Goal: Transaction & Acquisition: Purchase product/service

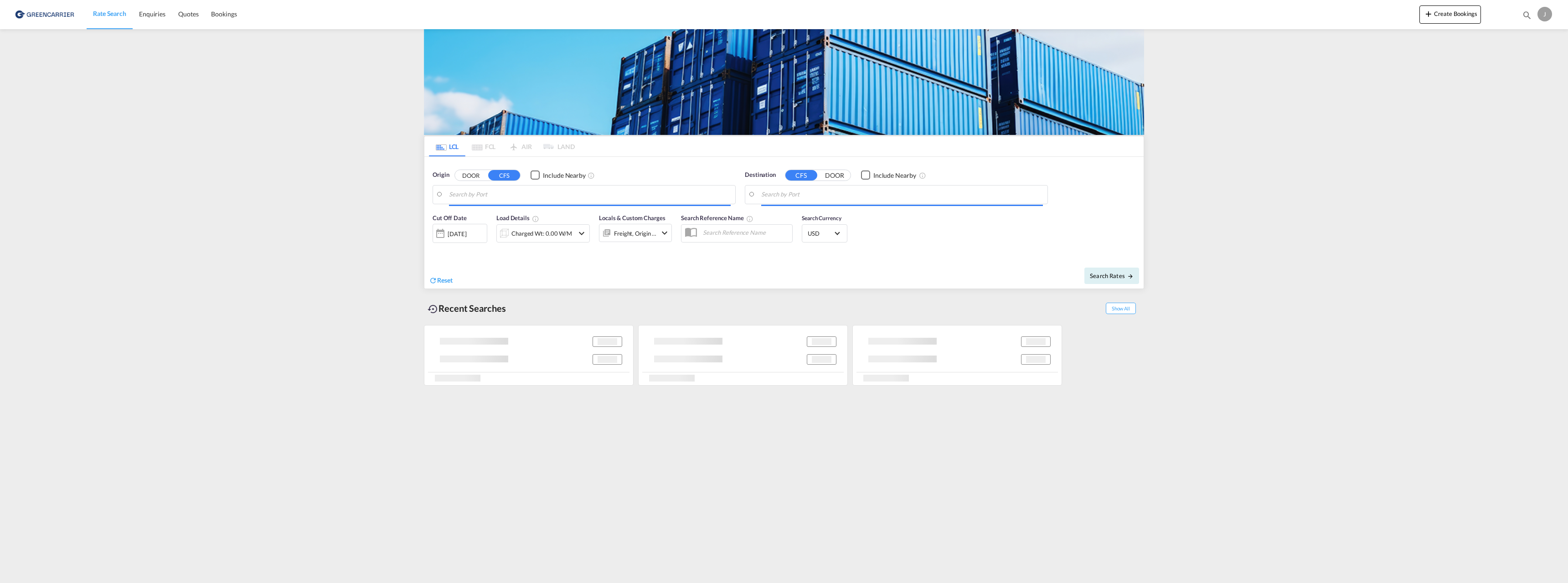
type input "[GEOGRAPHIC_DATA], NOOSL"
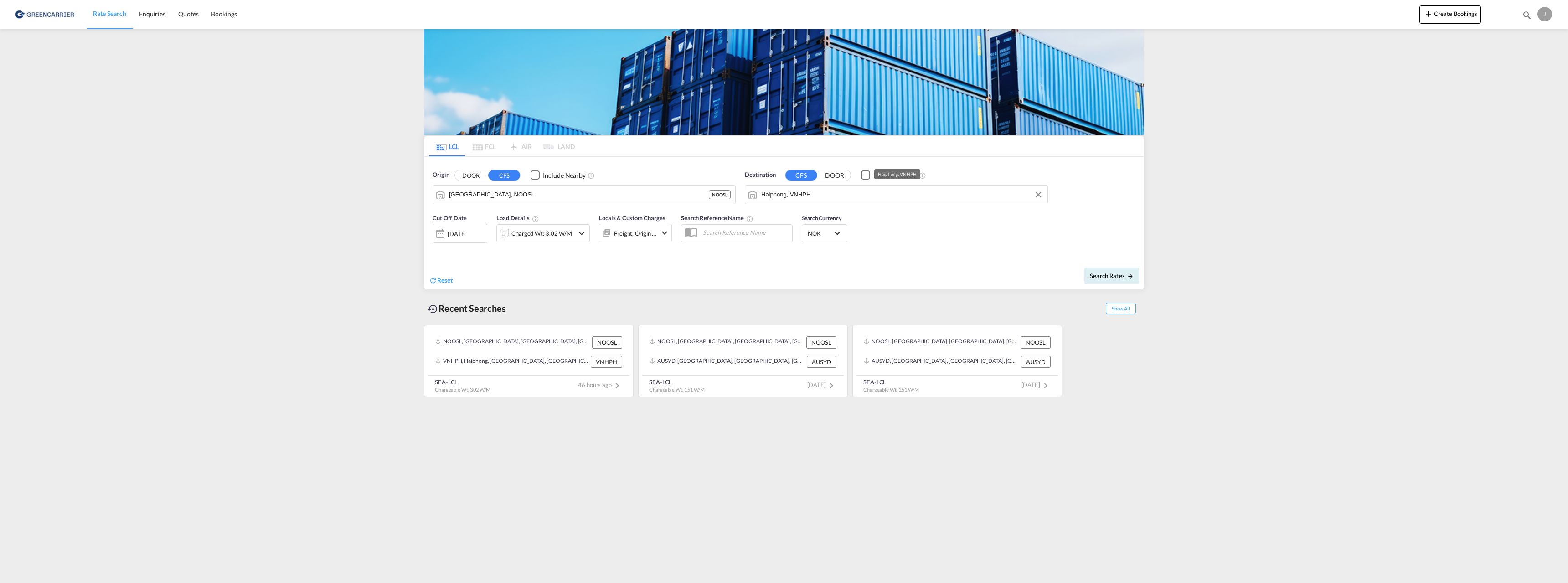
click at [826, 190] on input "Haiphong, VNHPH" at bounding box center [902, 195] width 282 height 13
click at [814, 217] on div "[GEOGRAPHIC_DATA] [GEOGRAPHIC_DATA] AEDXB" at bounding box center [831, 219] width 173 height 27
type input "[GEOGRAPHIC_DATA], AEDXB"
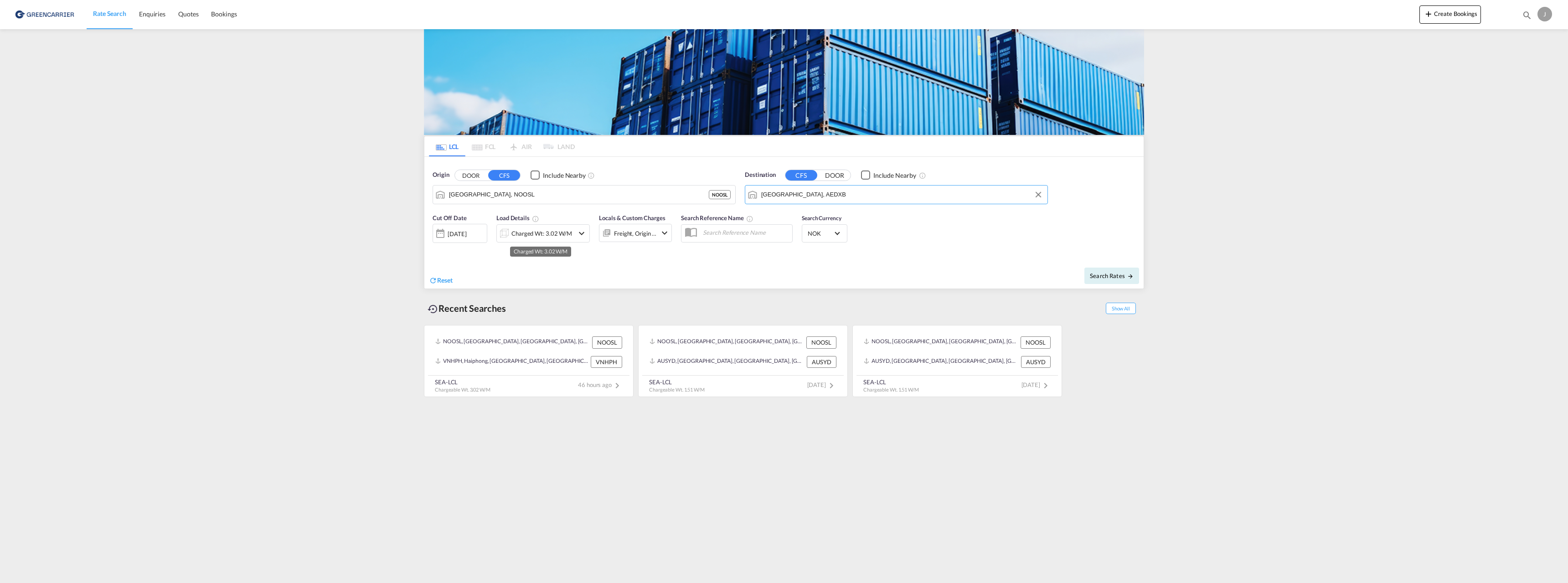
click at [541, 236] on div "Charged Wt: 3.02 W/M" at bounding box center [542, 233] width 61 height 13
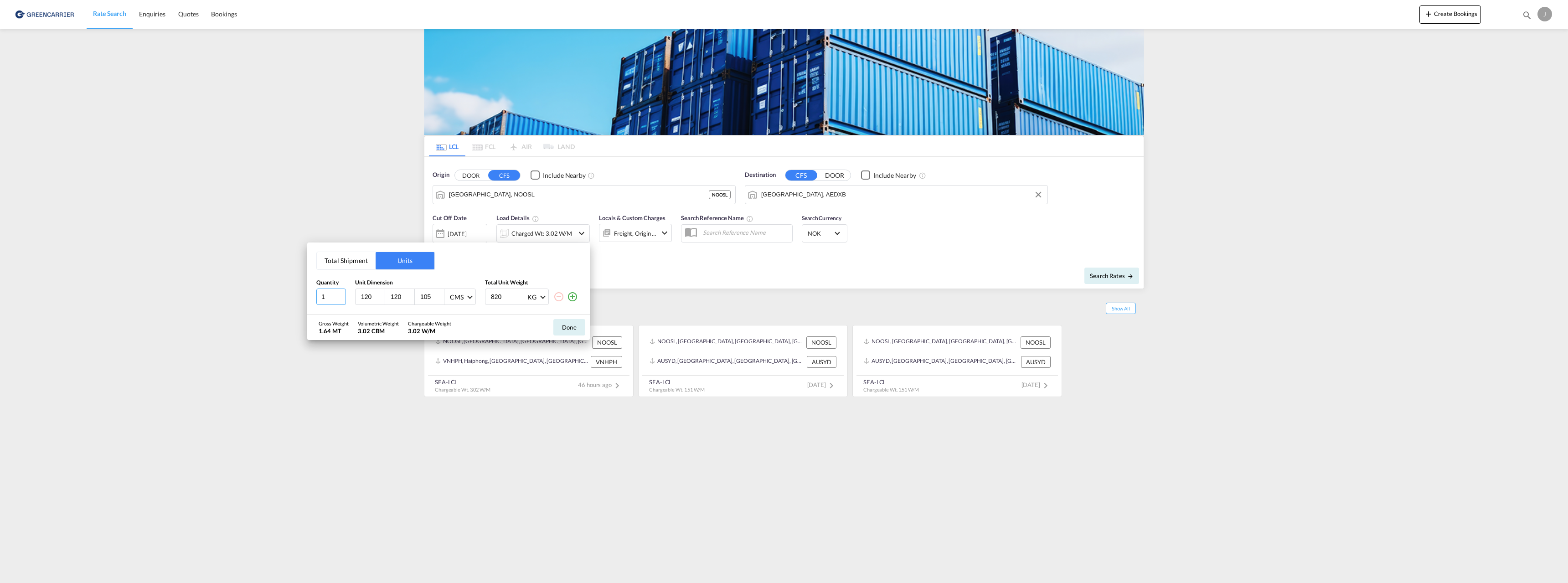
type input "1"
click at [341, 299] on input "1" at bounding box center [331, 296] width 30 height 16
click at [369, 296] on input "120" at bounding box center [373, 296] width 24 height 8
click at [399, 296] on input "120" at bounding box center [402, 296] width 24 height 8
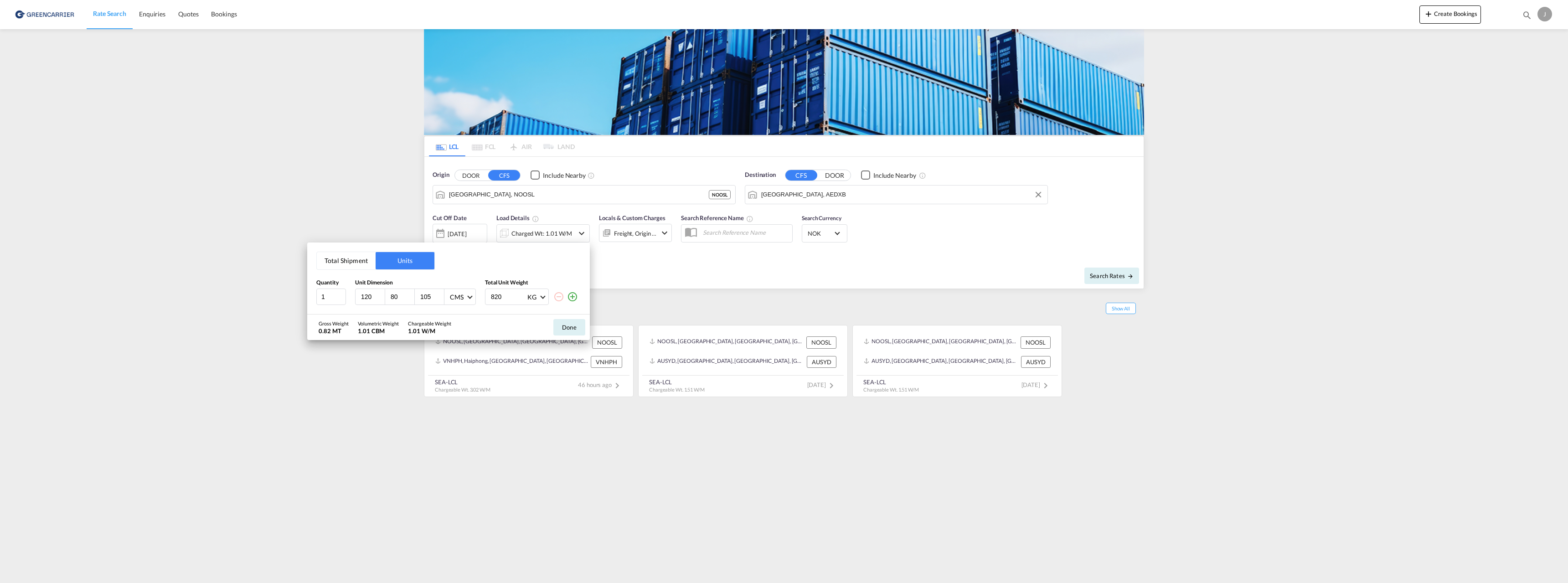
type input "80"
type input "54"
type input "344"
click at [567, 324] on button "Done" at bounding box center [569, 327] width 32 height 16
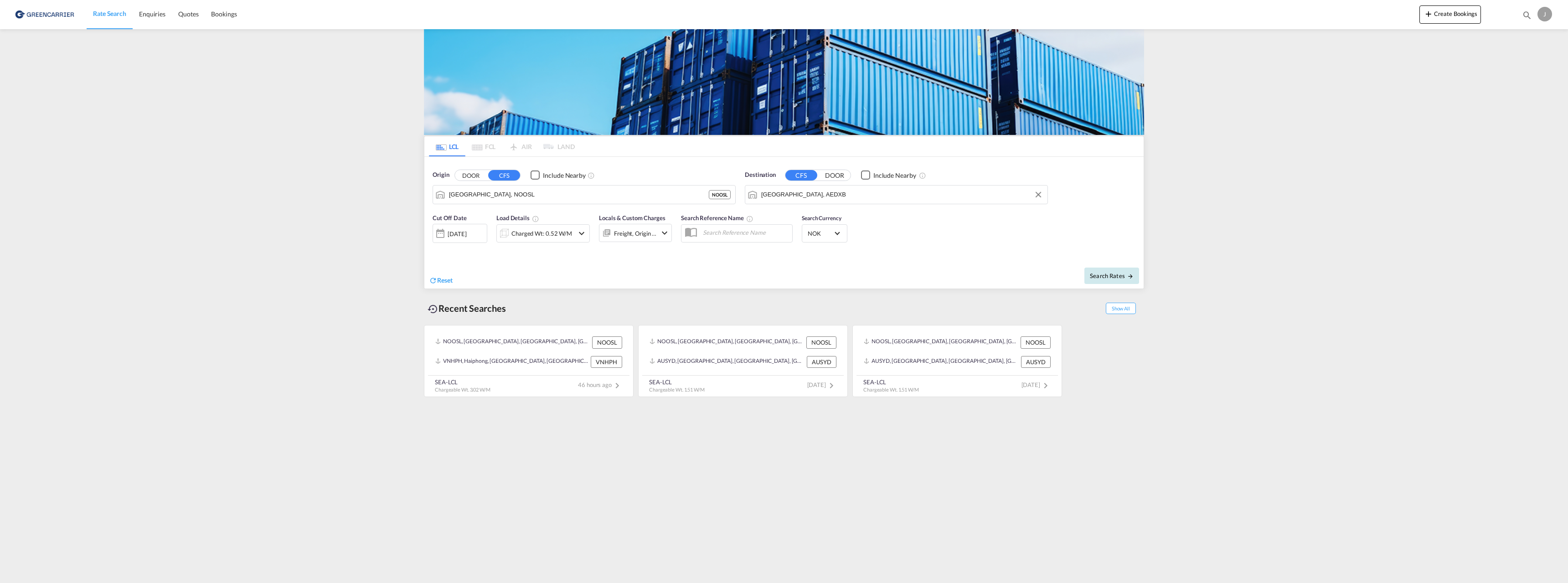
click at [1113, 273] on span "Search Rates" at bounding box center [1111, 276] width 44 height 7
type input "NOOSL to AEDXB / [DATE]"
